Goal: Information Seeking & Learning: Learn about a topic

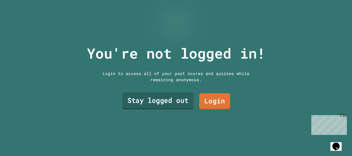
click at [175, 105] on link "Stay logged out" at bounding box center [157, 101] width 71 height 17
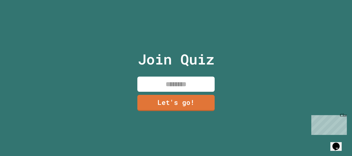
click at [178, 82] on input at bounding box center [175, 84] width 77 height 15
type input "**********"
click at [202, 102] on link "Let's go!" at bounding box center [175, 103] width 77 height 16
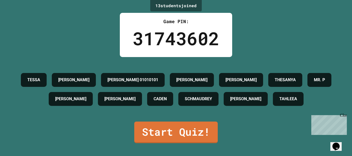
click at [178, 82] on div "[PERSON_NAME] [PERSON_NAME] [PERSON_NAME] 01010101 [PERSON_NAME] MR. P [PERSON_…" at bounding box center [176, 90] width 326 height 38
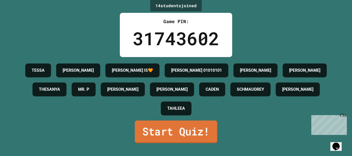
click at [188, 135] on link "Start Quiz!" at bounding box center [176, 132] width 82 height 23
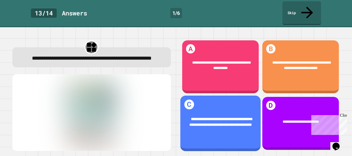
click at [213, 117] on span "**********" at bounding box center [220, 121] width 62 height 9
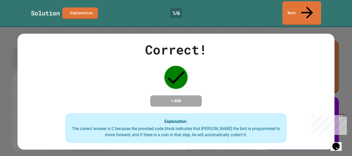
click at [213, 113] on div "Explanation: The correct answer is C because the provided code block indicates …" at bounding box center [176, 128] width 222 height 30
click at [298, 6] on link "Next" at bounding box center [302, 12] width 38 height 25
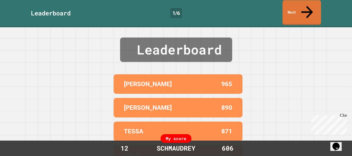
click at [301, 5] on link "Next" at bounding box center [301, 12] width 38 height 25
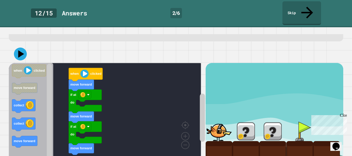
scroll to position [33, 0]
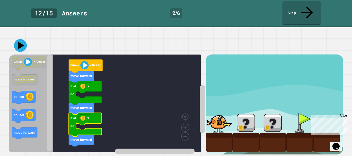
click at [122, 89] on rect "Blockly Workspace" at bounding box center [105, 104] width 192 height 98
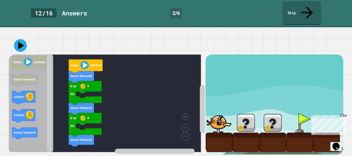
click at [84, 61] on image "Blockly Workspace" at bounding box center [84, 65] width 8 height 8
click at [19, 41] on icon at bounding box center [21, 45] width 7 height 9
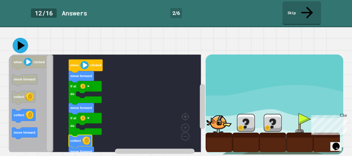
click at [17, 38] on icon at bounding box center [20, 45] width 15 height 15
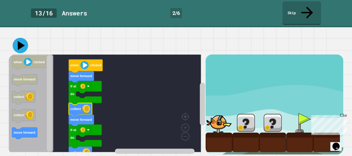
click at [21, 41] on icon at bounding box center [21, 45] width 7 height 9
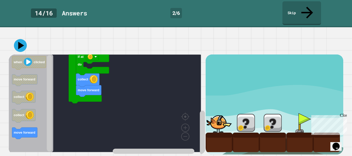
click at [73, 99] on rect "Blockly Workspace" at bounding box center [105, 104] width 192 height 98
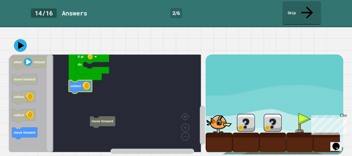
click at [83, 98] on rect "Blockly Workspace" at bounding box center [105, 104] width 192 height 98
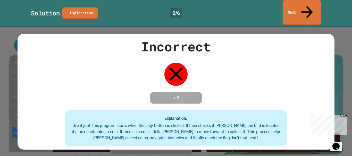
click at [303, 4] on link "Next" at bounding box center [301, 12] width 38 height 25
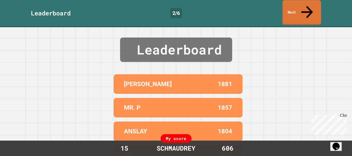
click at [310, 3] on link "Next" at bounding box center [301, 12] width 38 height 25
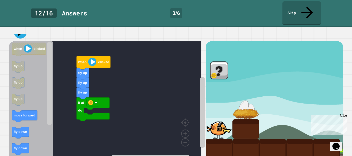
scroll to position [44, 0]
click at [20, 25] on icon at bounding box center [20, 31] width 15 height 15
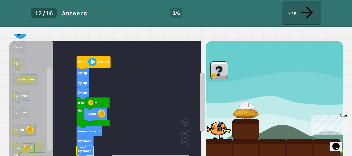
drag, startPoint x: 22, startPoint y: 21, endPoint x: 151, endPoint y: 60, distance: 134.8
click at [151, 60] on div "**********" at bounding box center [176, 91] width 352 height 129
click at [22, 24] on icon at bounding box center [20, 31] width 15 height 15
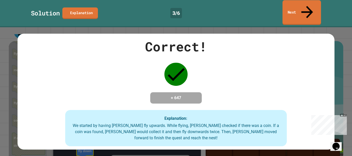
click at [294, 4] on link "Next" at bounding box center [301, 12] width 38 height 25
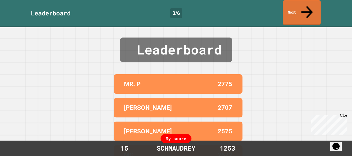
click at [294, 4] on link "Next" at bounding box center [301, 12] width 38 height 25
